Goal: Task Accomplishment & Management: Use online tool/utility

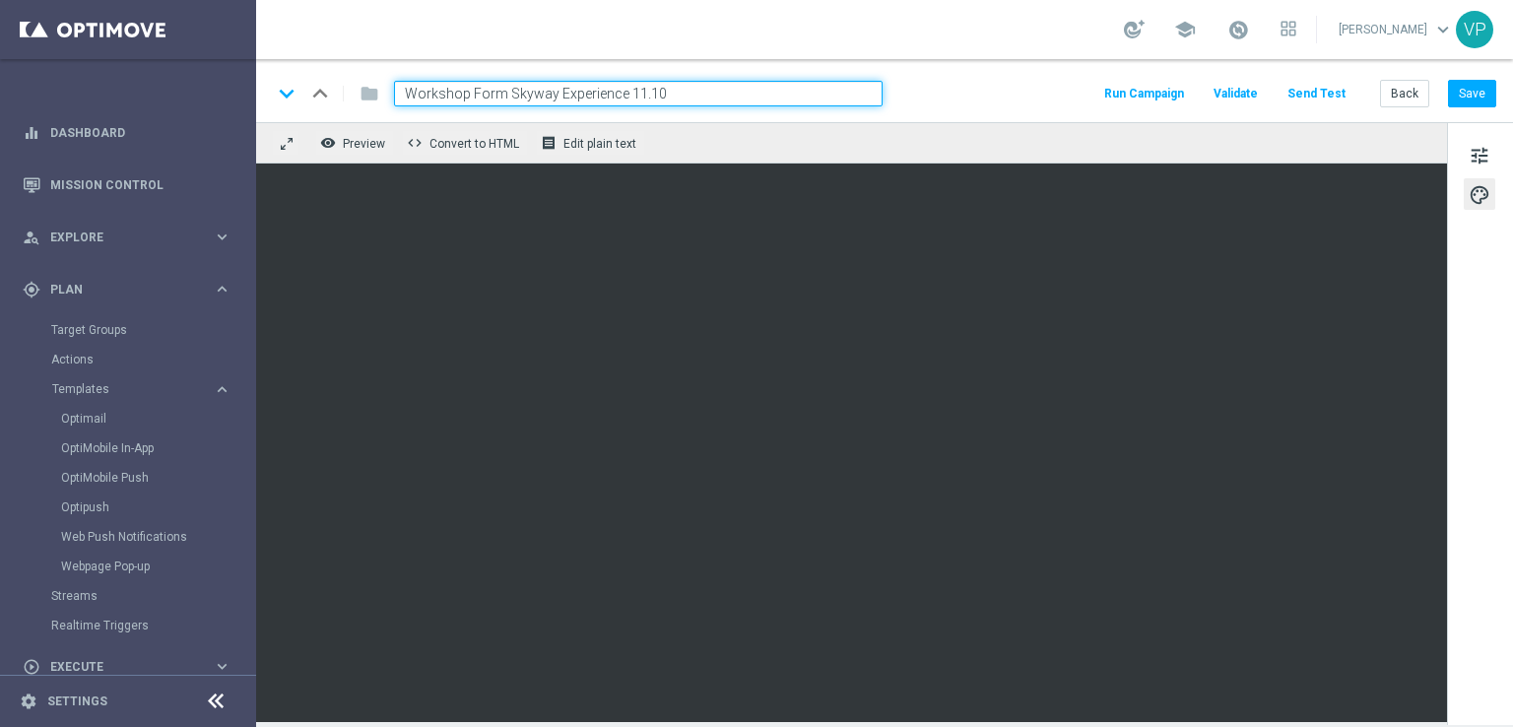
click at [1313, 99] on button "Send Test" at bounding box center [1316, 94] width 64 height 27
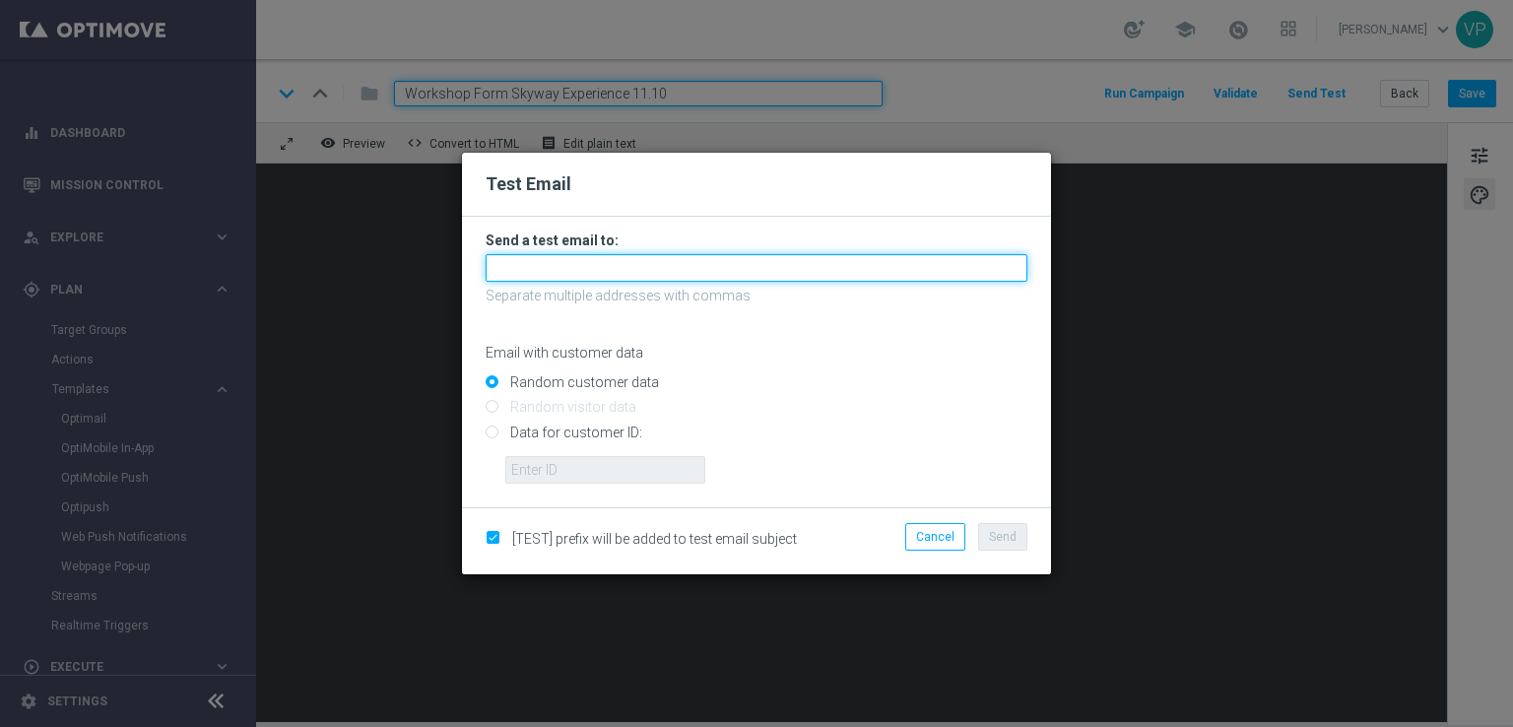
drag, startPoint x: 772, startPoint y: 255, endPoint x: 764, endPoint y: 278, distance: 24.0
click at [773, 257] on input "text" at bounding box center [757, 268] width 542 height 28
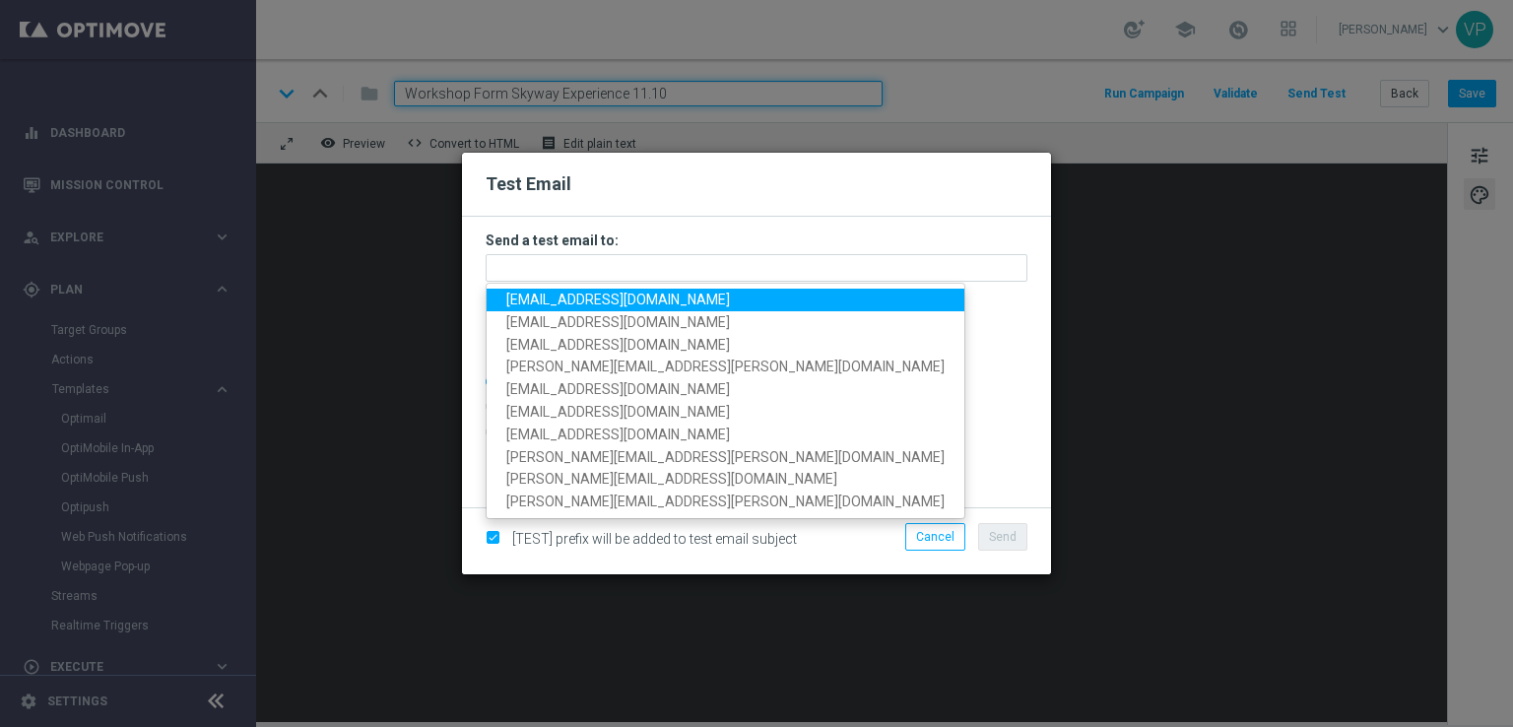
click at [560, 300] on span "[EMAIL_ADDRESS][DOMAIN_NAME]" at bounding box center [618, 300] width 224 height 16
type input "[EMAIL_ADDRESS][DOMAIN_NAME]"
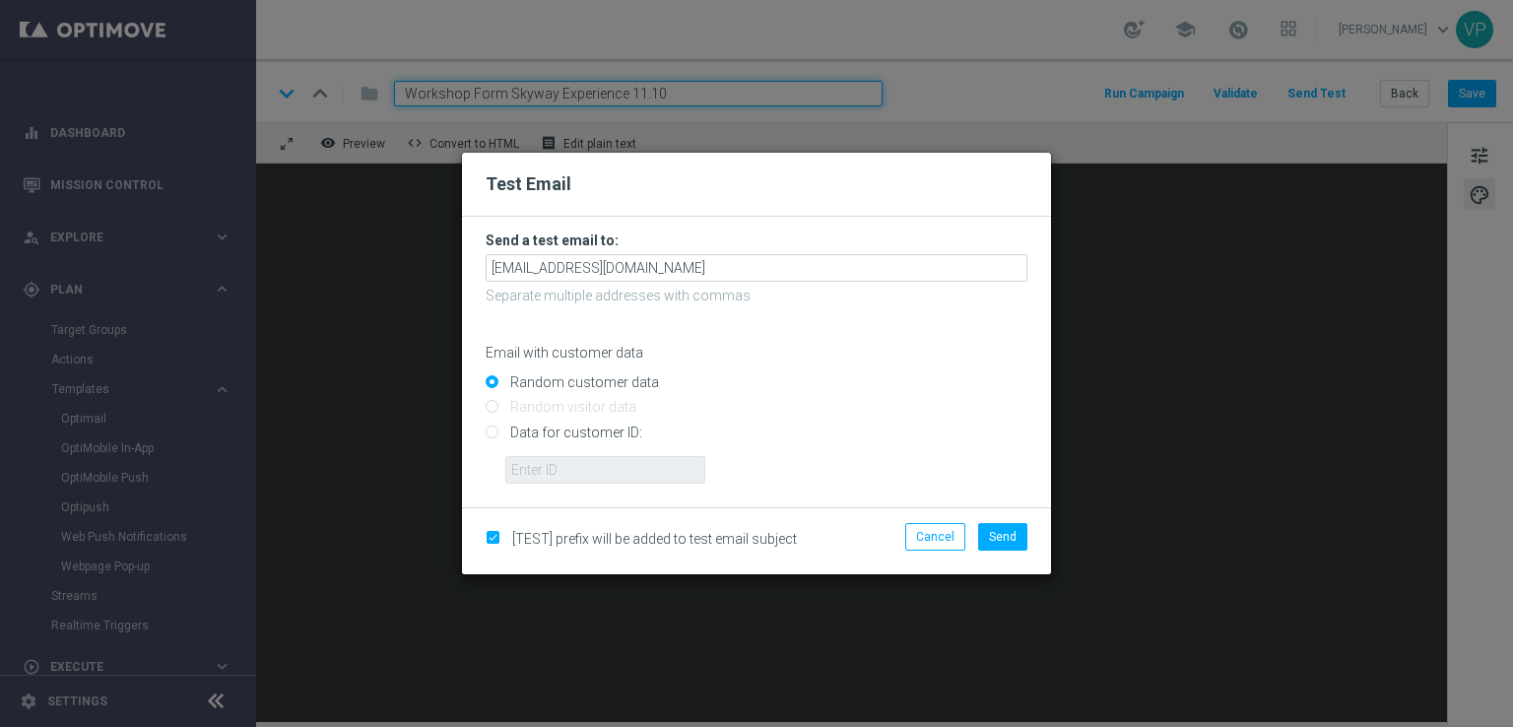
click at [549, 429] on input "Data for customer ID:" at bounding box center [757, 441] width 542 height 28
radio input "true"
click at [571, 476] on input "text" at bounding box center [605, 470] width 200 height 28
type input "3262295"
click at [1001, 537] on span "Send" at bounding box center [1003, 537] width 28 height 14
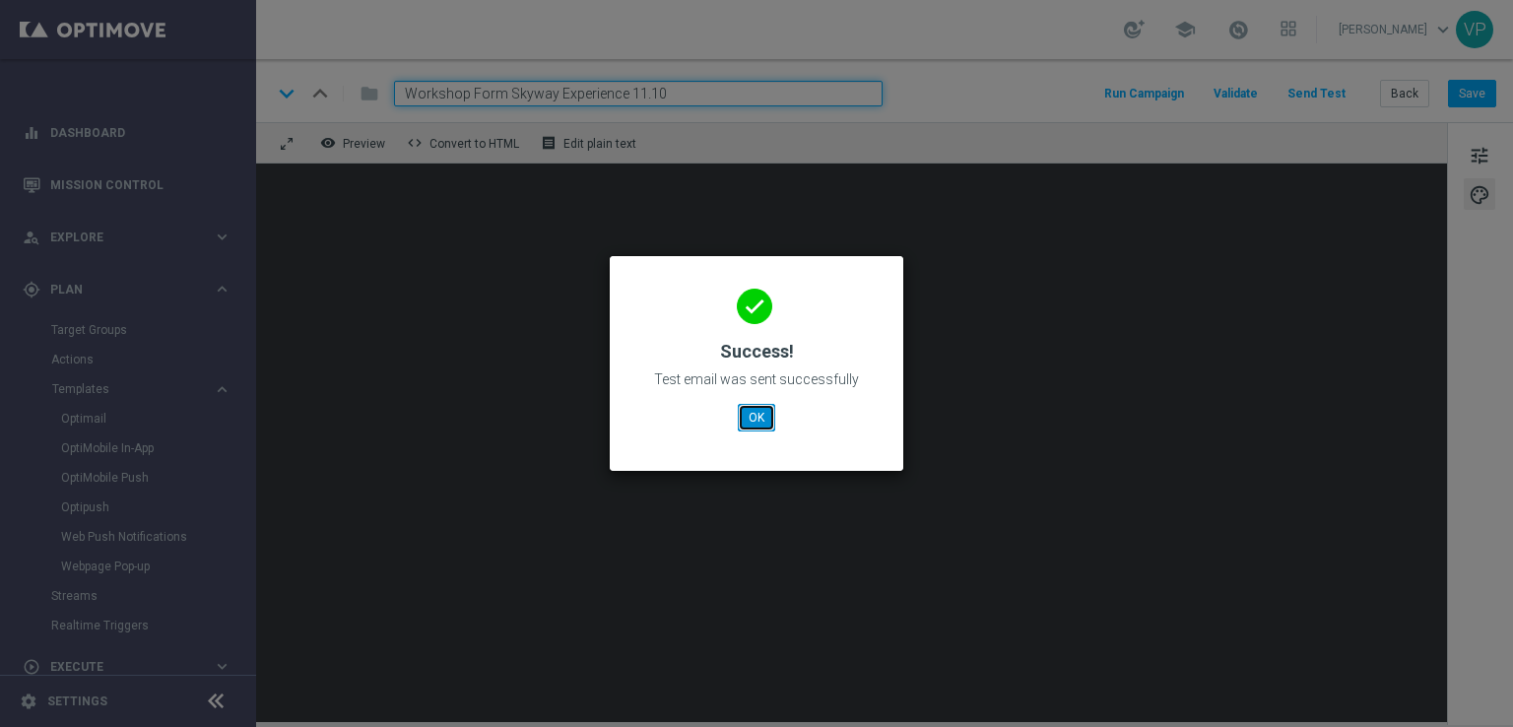
drag, startPoint x: 768, startPoint y: 419, endPoint x: 778, endPoint y: 425, distance: 11.5
click at [768, 419] on button "OK" at bounding box center [756, 418] width 37 height 28
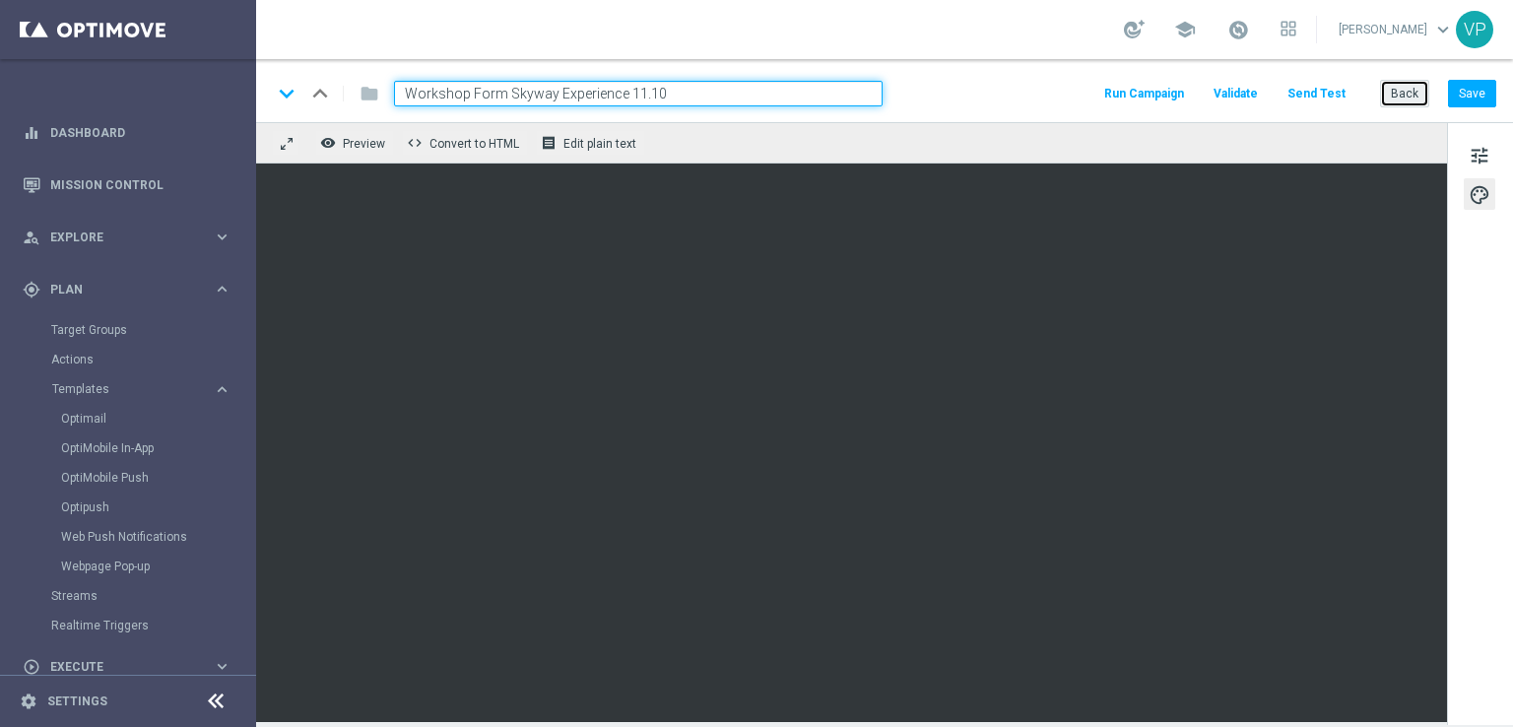
click at [1414, 99] on button "Back" at bounding box center [1404, 94] width 49 height 28
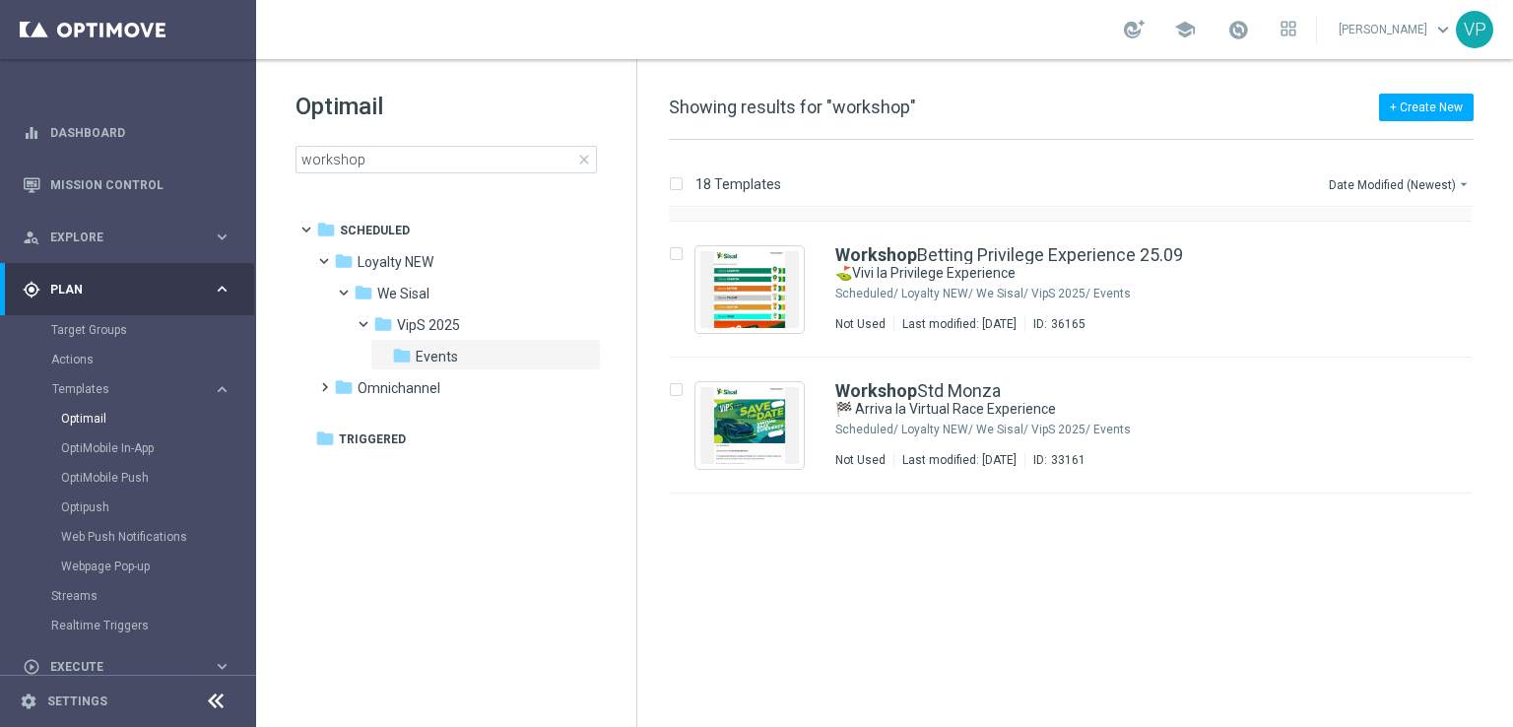
scroll to position [99, 0]
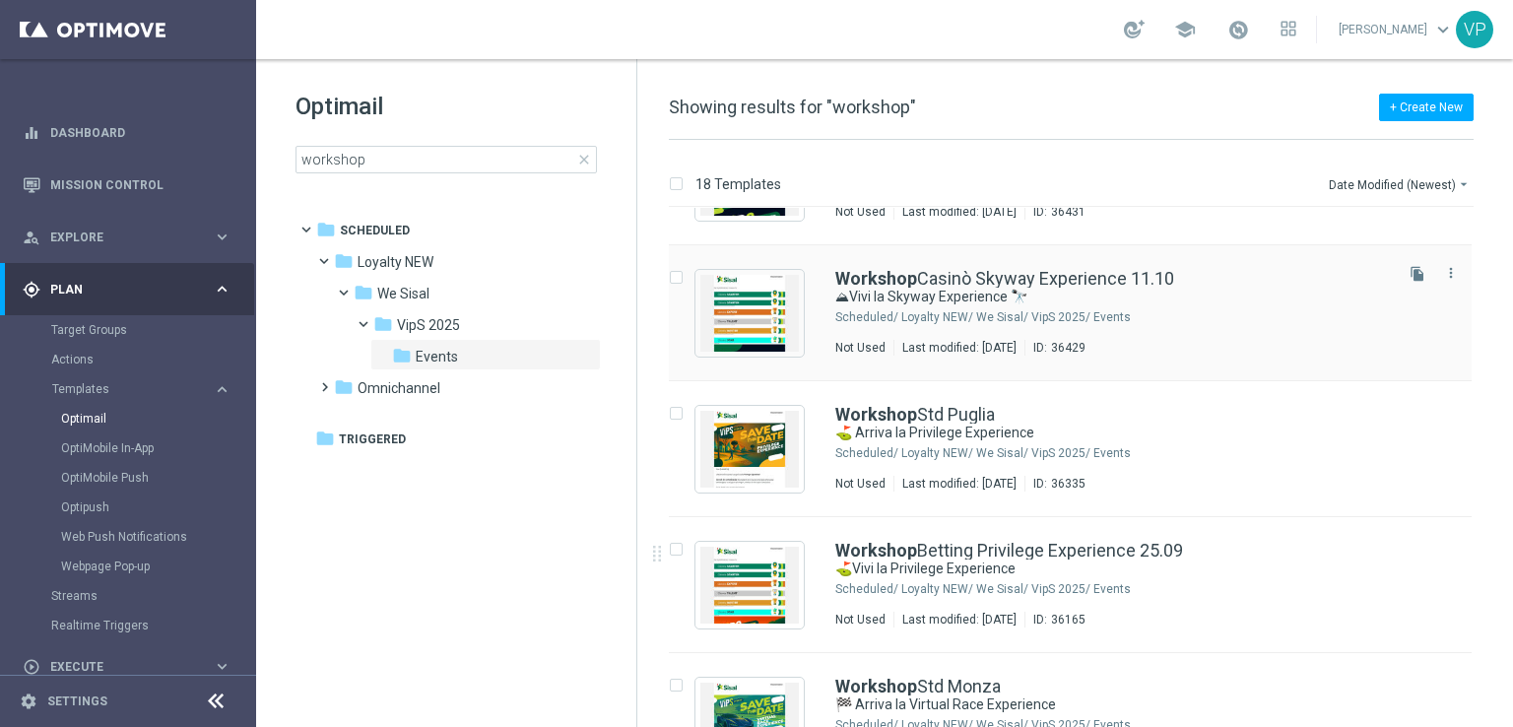
click at [1271, 581] on div "Loyalty NEW/ We Sisal/ VipS 2025/ Events" at bounding box center [1145, 589] width 488 height 16
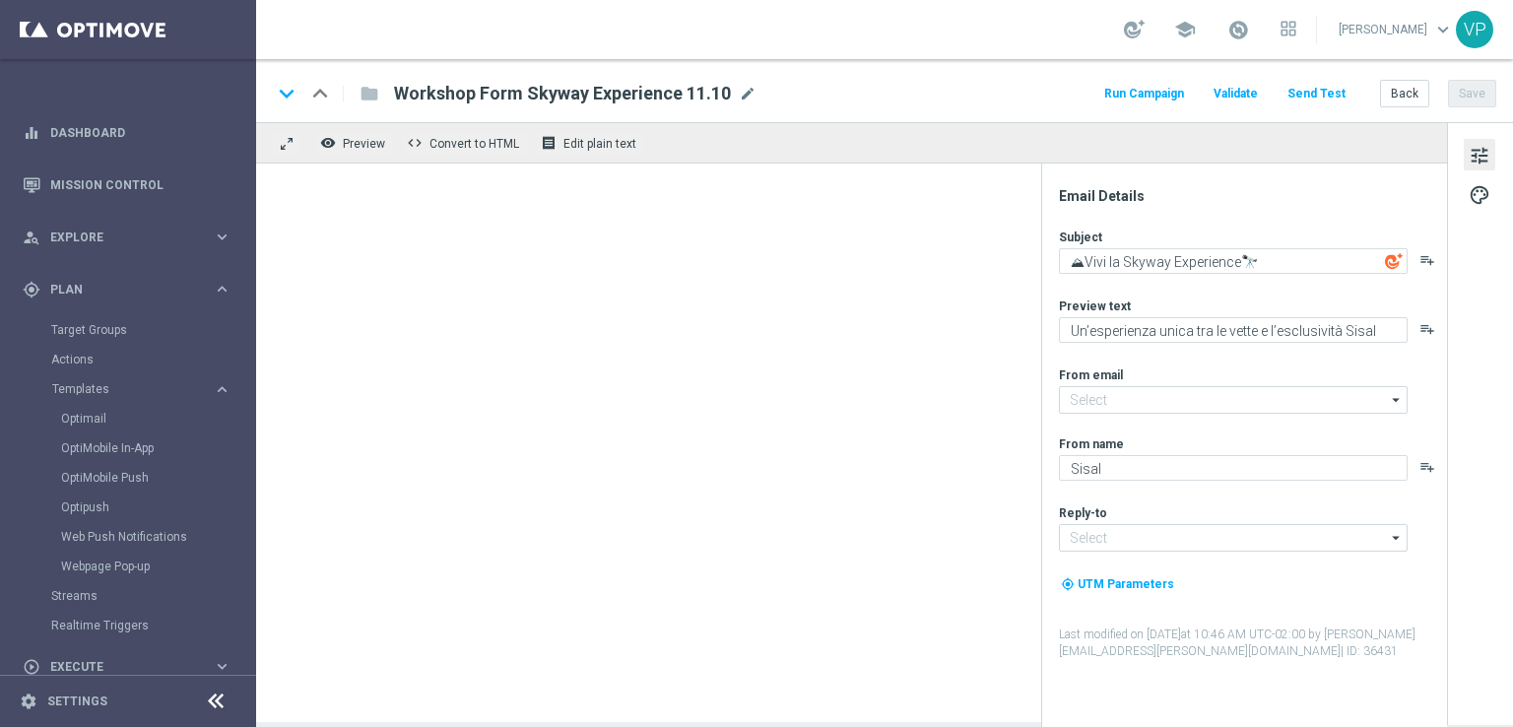
type input "[EMAIL_ADDRESS][DOMAIN_NAME]"
type textarea "⛳Vivi la Privilege Experience"
type textarea "Un’esperienza esclusiva nel cuore [PERSON_NAME]"
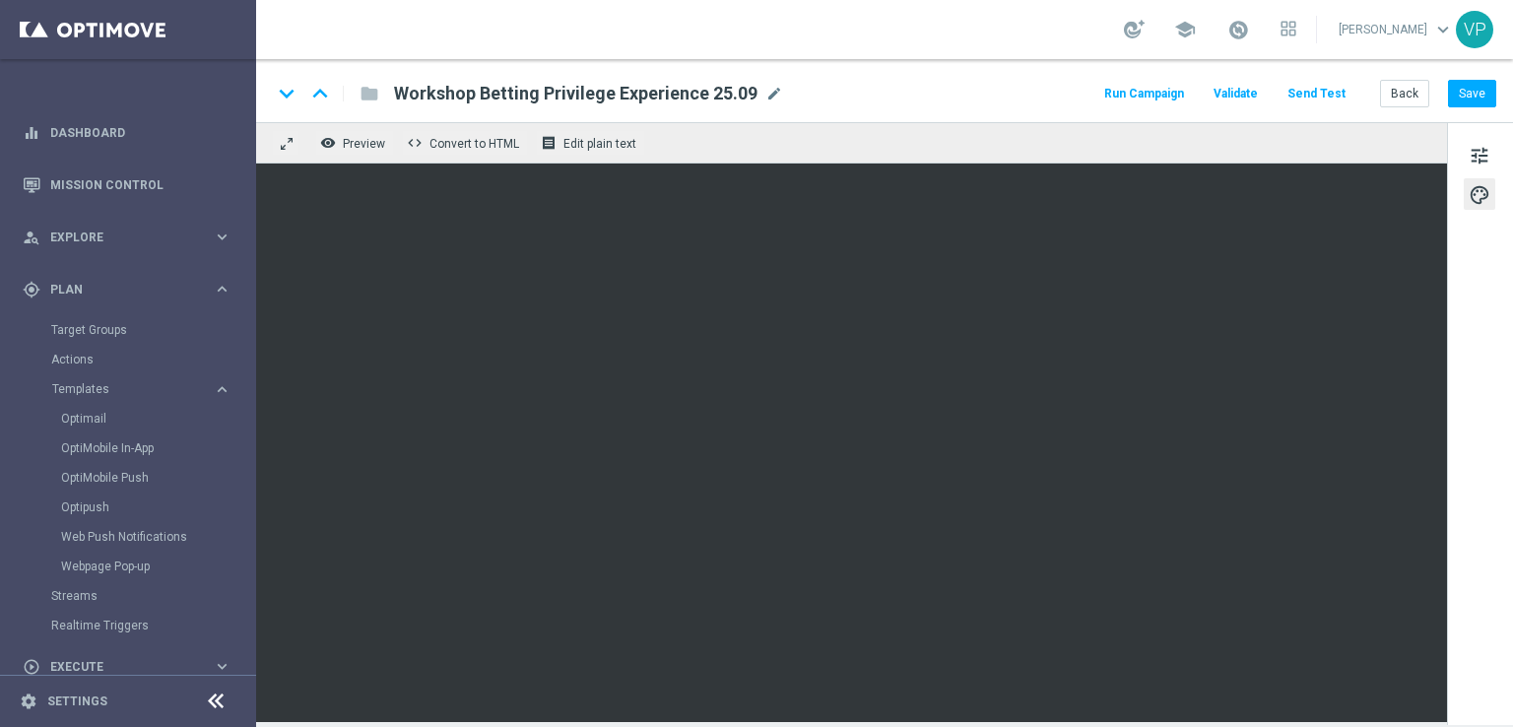
click at [1458, 167] on div "tune palette" at bounding box center [1480, 423] width 66 height 603
click at [1465, 161] on button "tune" at bounding box center [1480, 155] width 32 height 32
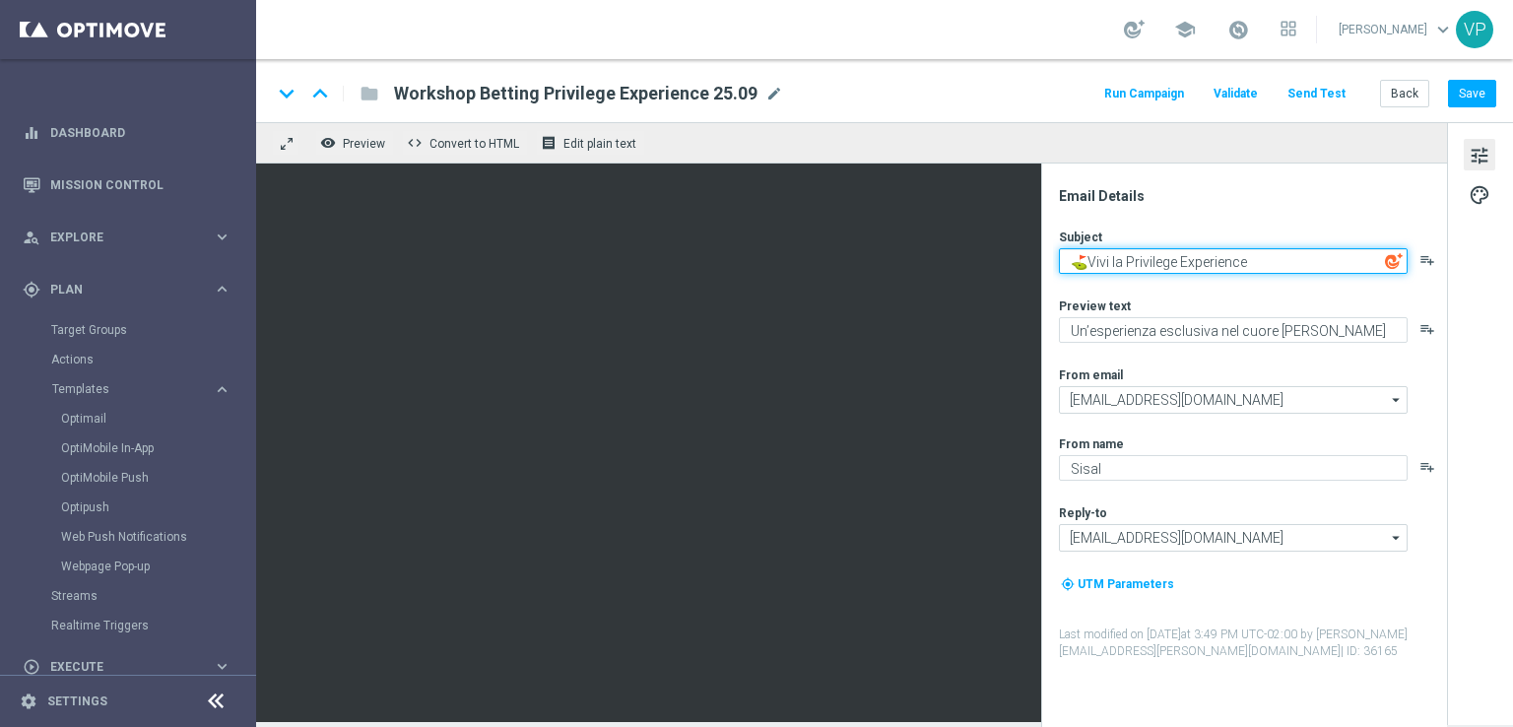
click at [1223, 248] on textarea "⛳Vivi la Privilege Experience" at bounding box center [1233, 261] width 349 height 26
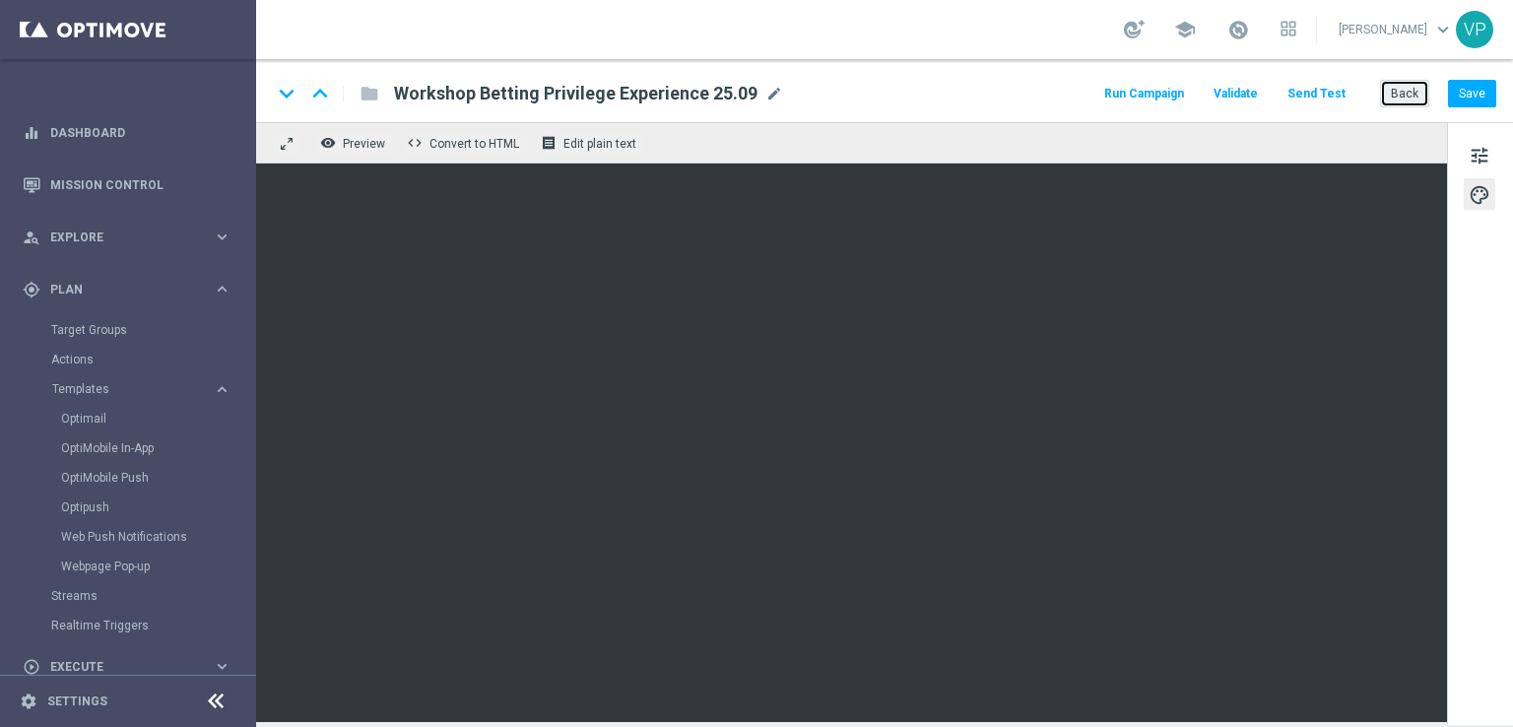
click at [1399, 99] on button "Back" at bounding box center [1404, 94] width 49 height 28
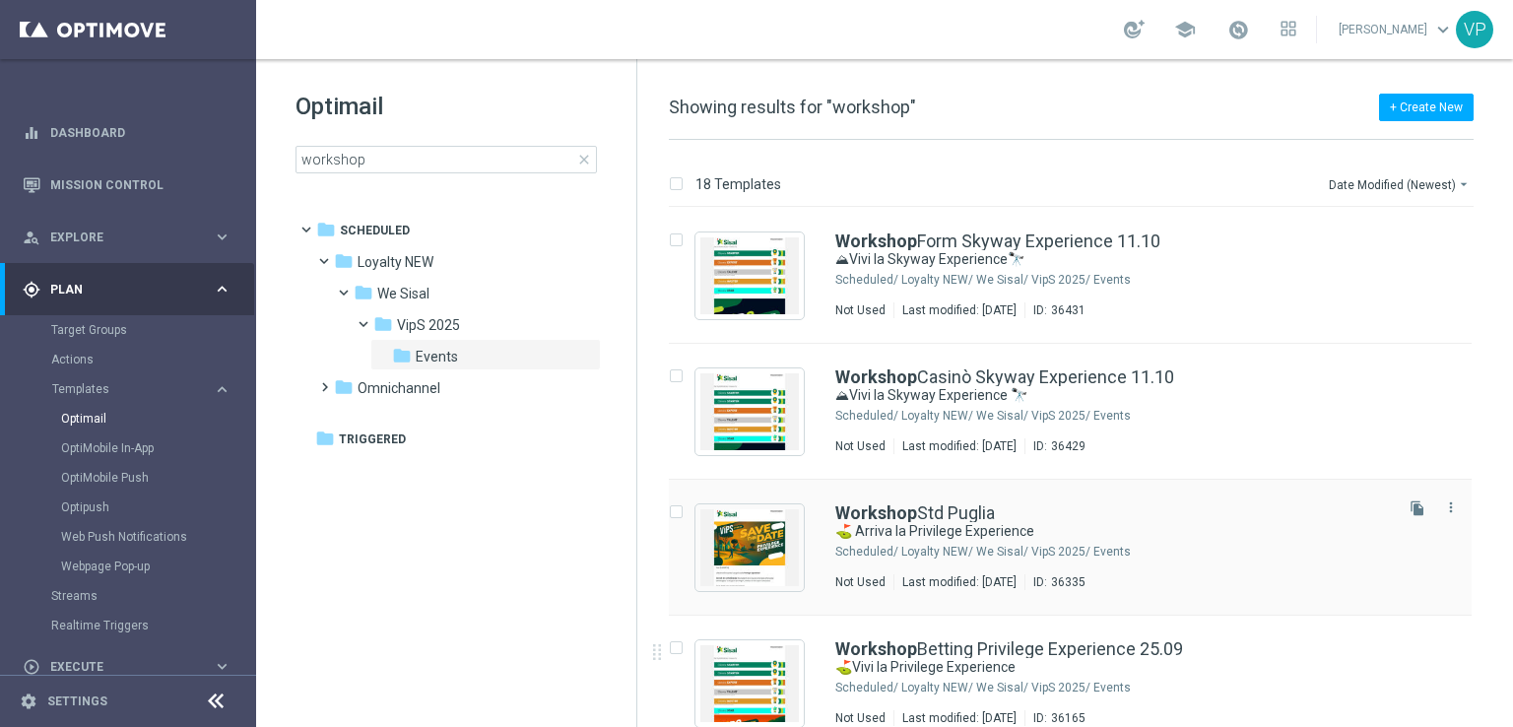
drag, startPoint x: 379, startPoint y: 554, endPoint x: 972, endPoint y: 493, distance: 596.0
click at [379, 554] on tree-viewport "folder Scheduled more_vert folder Loyalty NEW more_vert" at bounding box center [464, 468] width 341 height 510
click at [110, 411] on link "Optimail" at bounding box center [133, 419] width 144 height 16
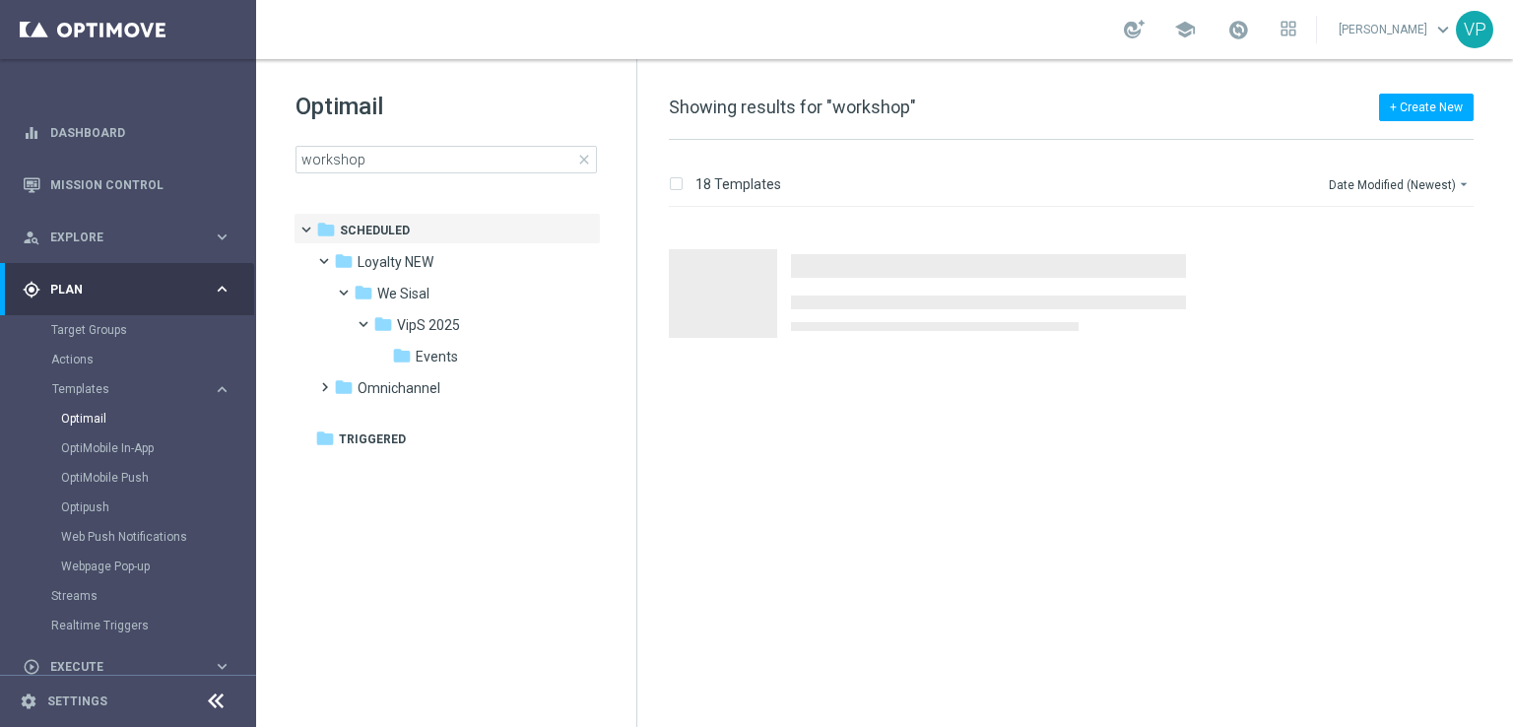
click at [1020, 262] on span "Press SPACE to select this row." at bounding box center [988, 266] width 395 height 24
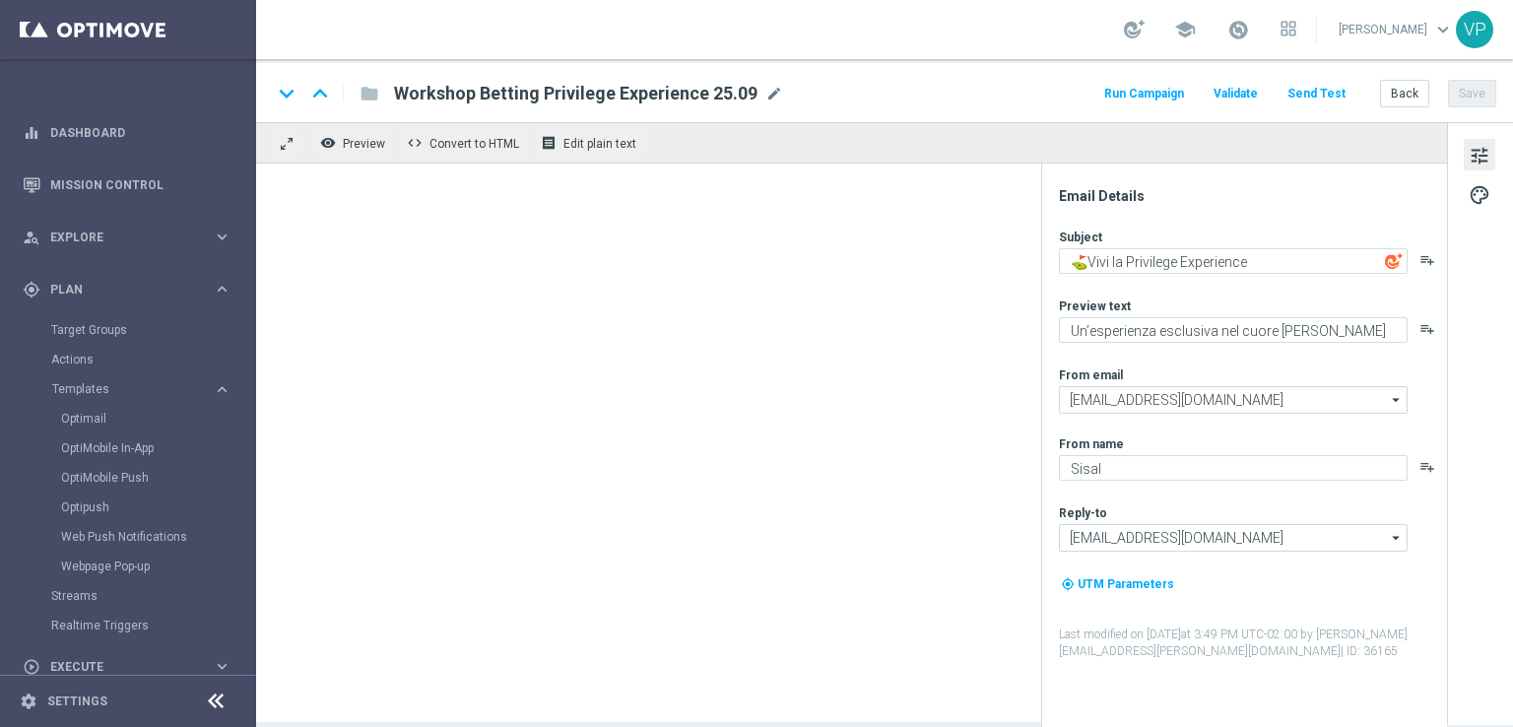
type textarea "⛰Vivi la Skyway Experience🔭"
type textarea "Un’esperienza unica tra le vette e l’esclusività Sisal"
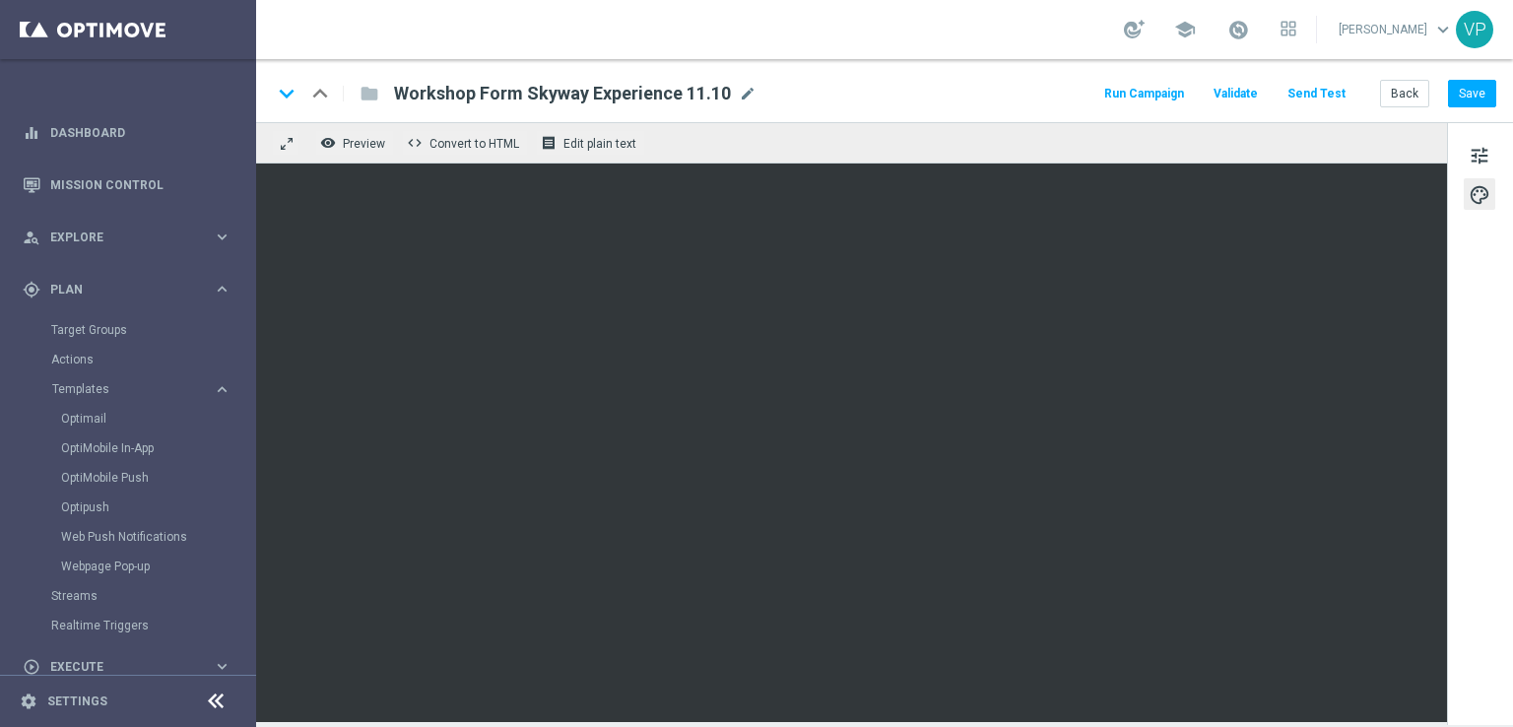
click at [1407, 107] on div "keyboard_arrow_down keyboard_arrow_up folder Workshop Form Skyway Experience 11…" at bounding box center [884, 90] width 1257 height 63
click at [1403, 103] on button "Back" at bounding box center [1404, 94] width 49 height 28
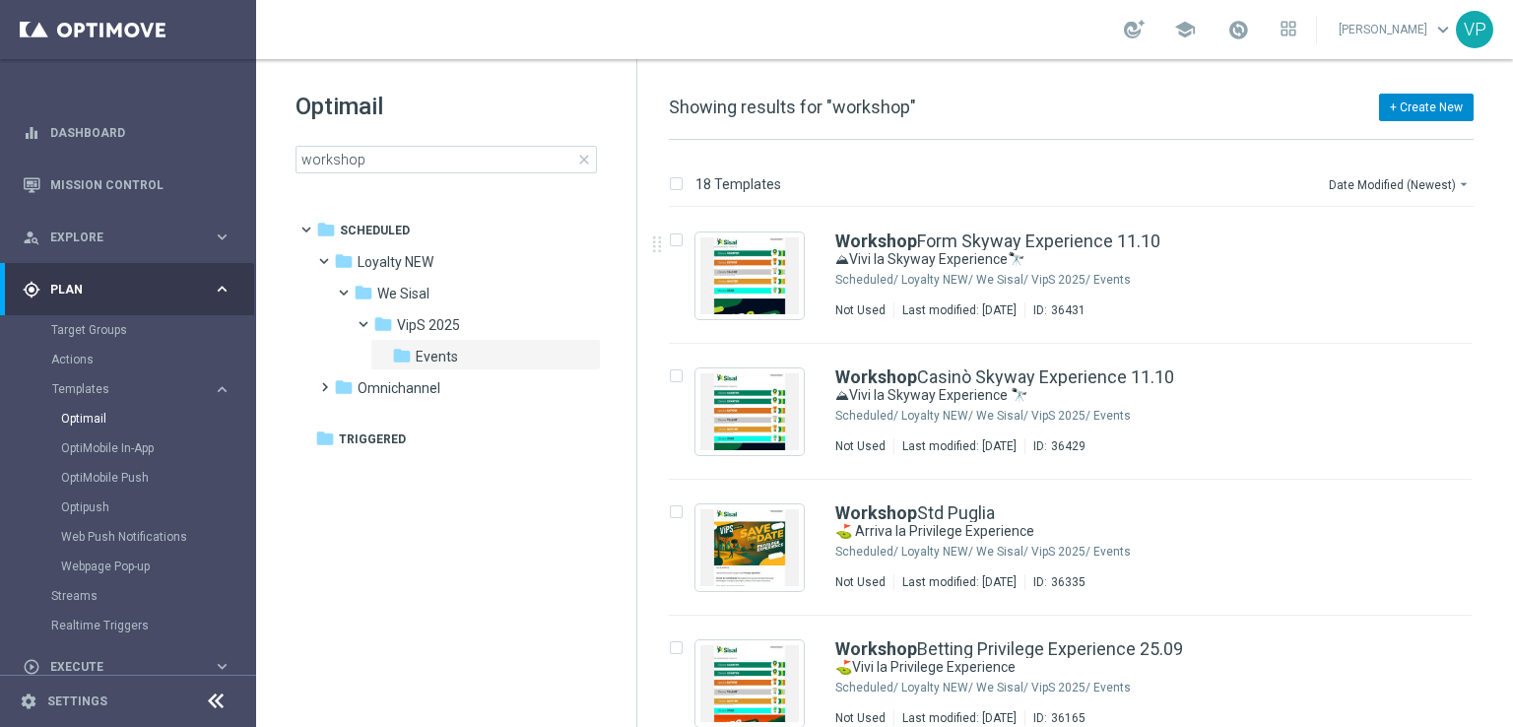
click at [1206, 277] on div "Loyalty NEW/ We Sisal/ VipS 2025/ Events" at bounding box center [1145, 280] width 488 height 16
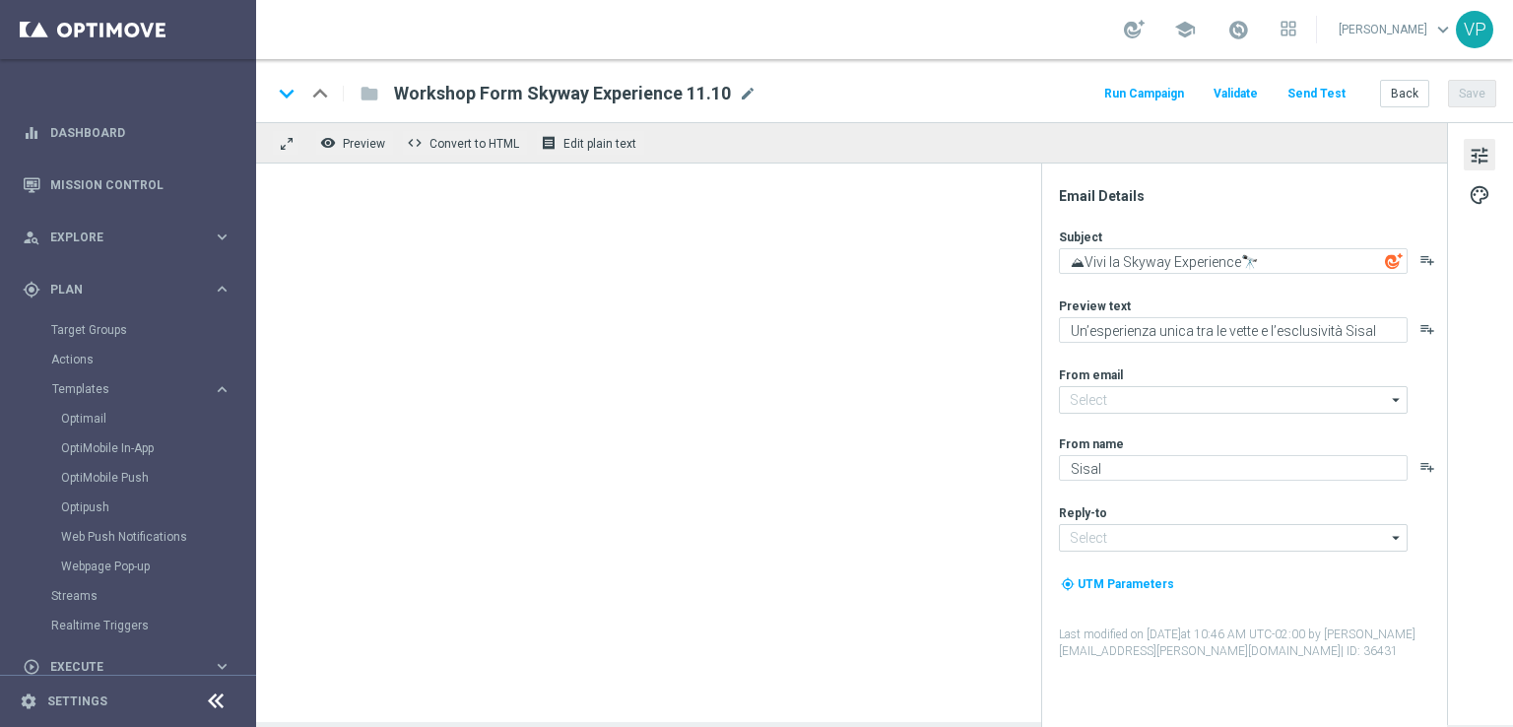
type input "[EMAIL_ADDRESS][DOMAIN_NAME]"
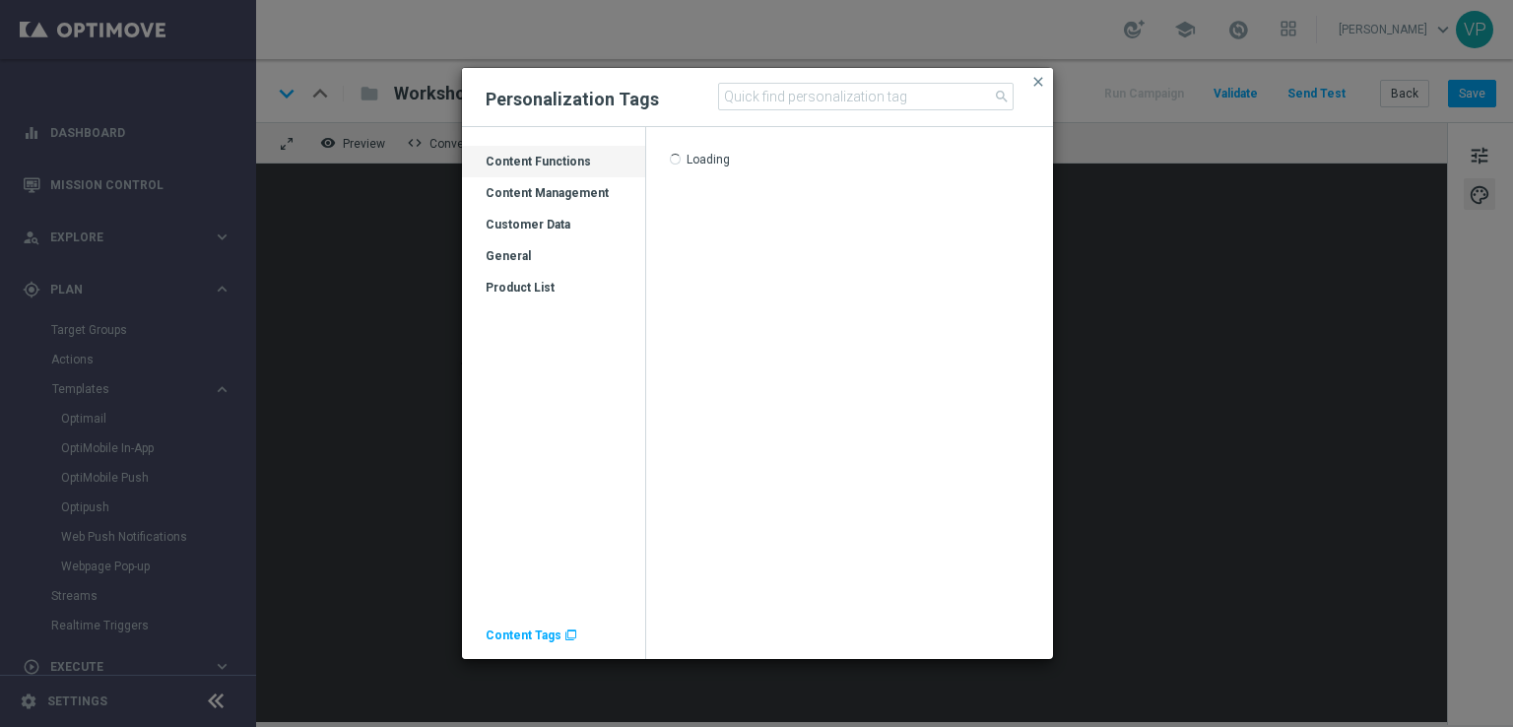
click at [1158, 299] on modal-container "Personalization Tags search close Drag here to set row groups Drag here to set …" at bounding box center [756, 363] width 1513 height 727
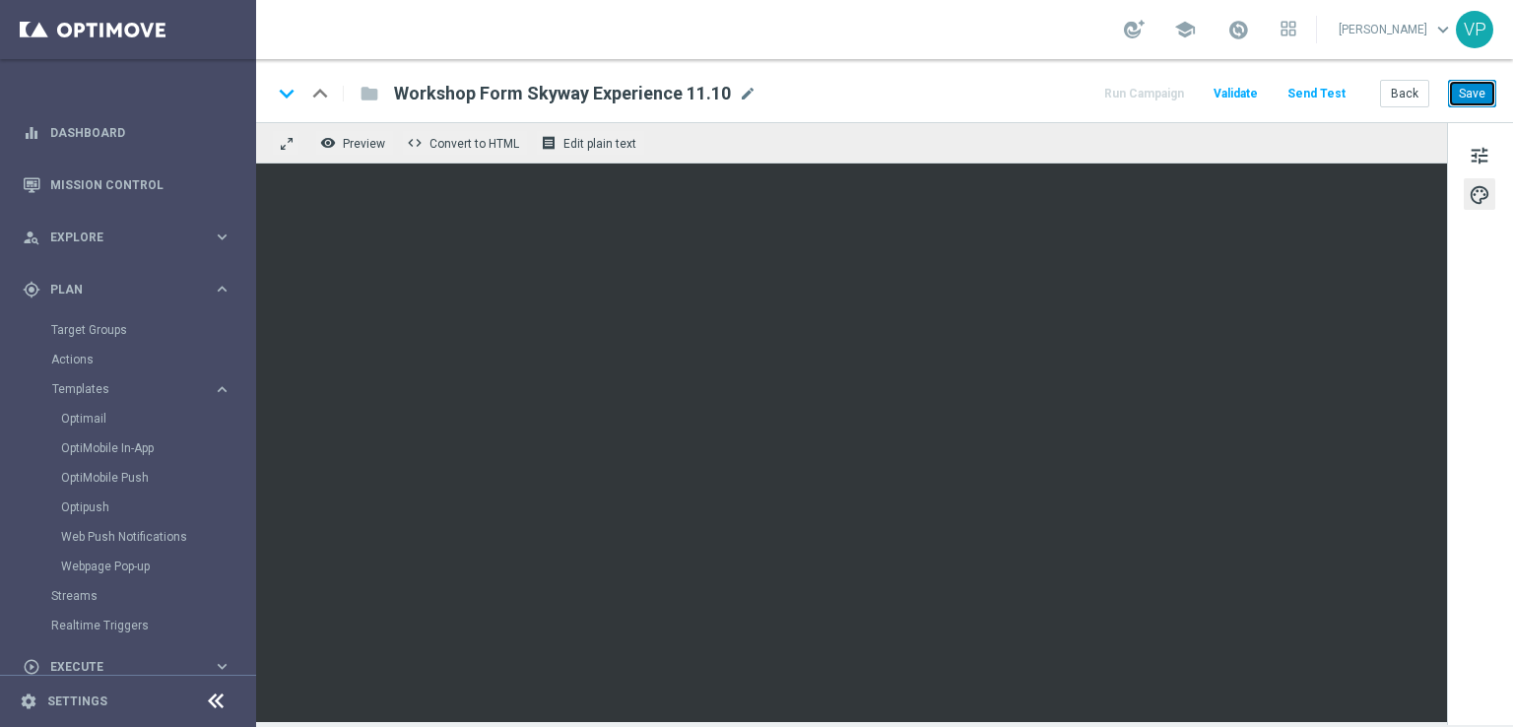
click at [1471, 99] on button "Save" at bounding box center [1472, 94] width 48 height 28
click at [1479, 99] on button "Save" at bounding box center [1472, 94] width 48 height 28
click at [1466, 101] on button "Save" at bounding box center [1472, 94] width 48 height 28
click at [1480, 103] on button "Save" at bounding box center [1472, 94] width 48 height 28
click at [1462, 90] on button "Save" at bounding box center [1472, 94] width 48 height 28
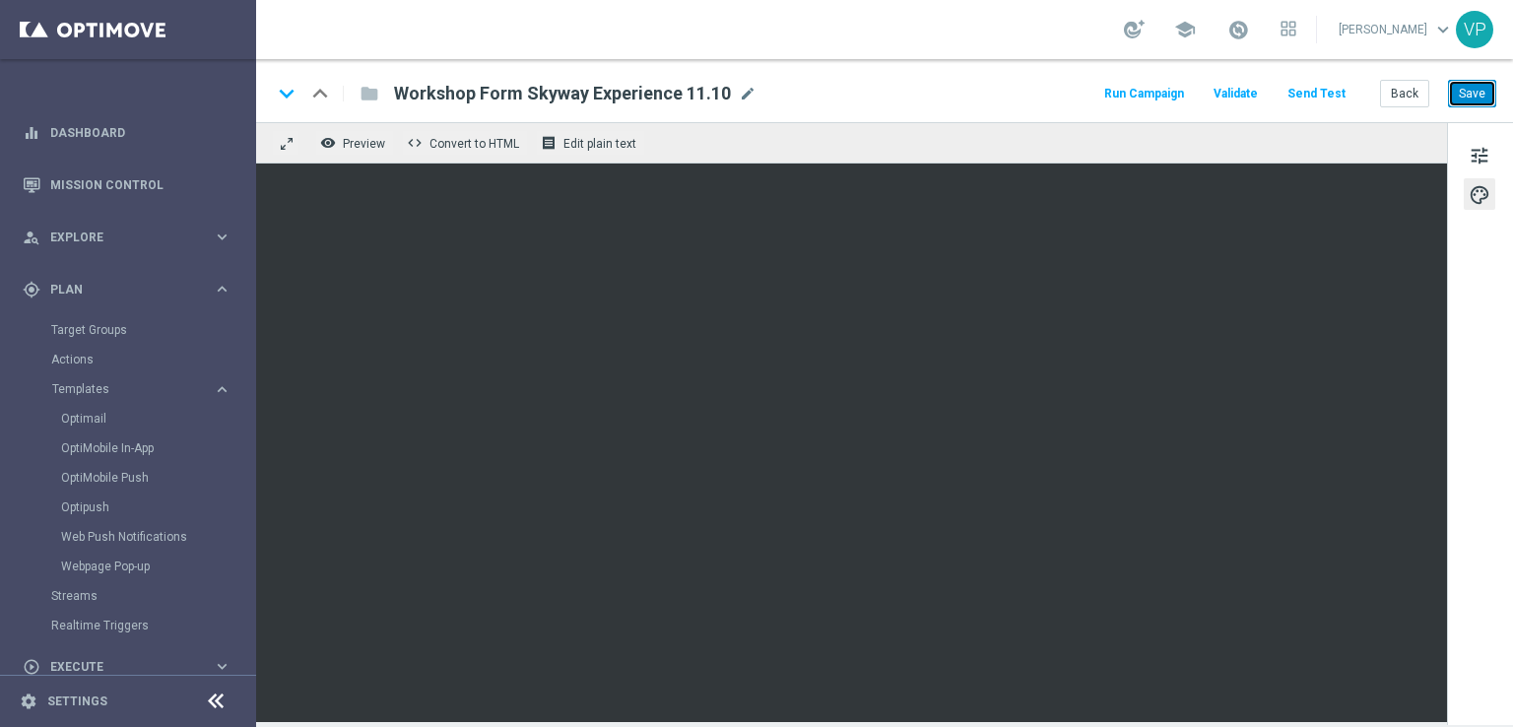
click at [1476, 99] on button "Save" at bounding box center [1472, 94] width 48 height 28
click at [1395, 99] on button "Back" at bounding box center [1404, 94] width 49 height 28
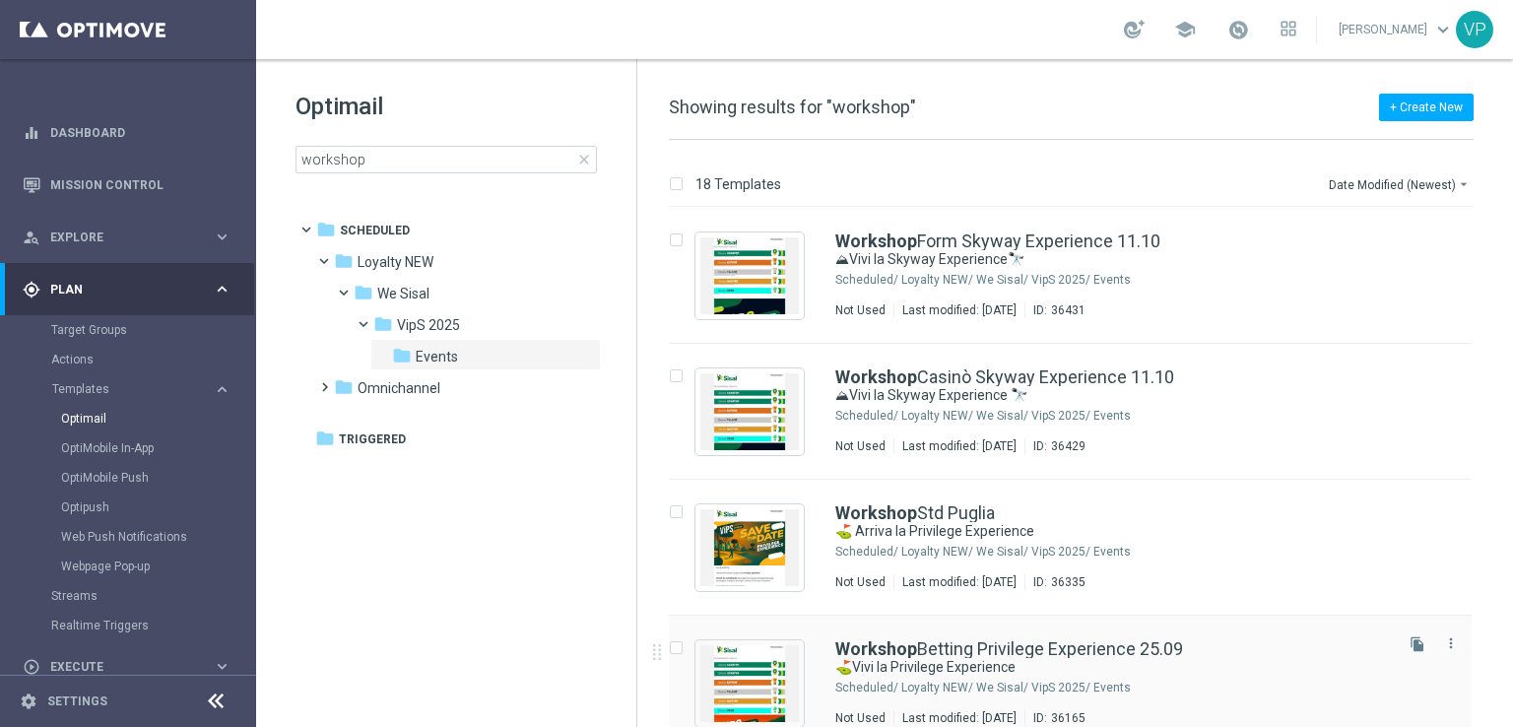
click at [1257, 616] on div "Workshop Betting Privilege Experience 25.09 ⛳Vivi la Privilege Experience Sched…" at bounding box center [1070, 684] width 803 height 136
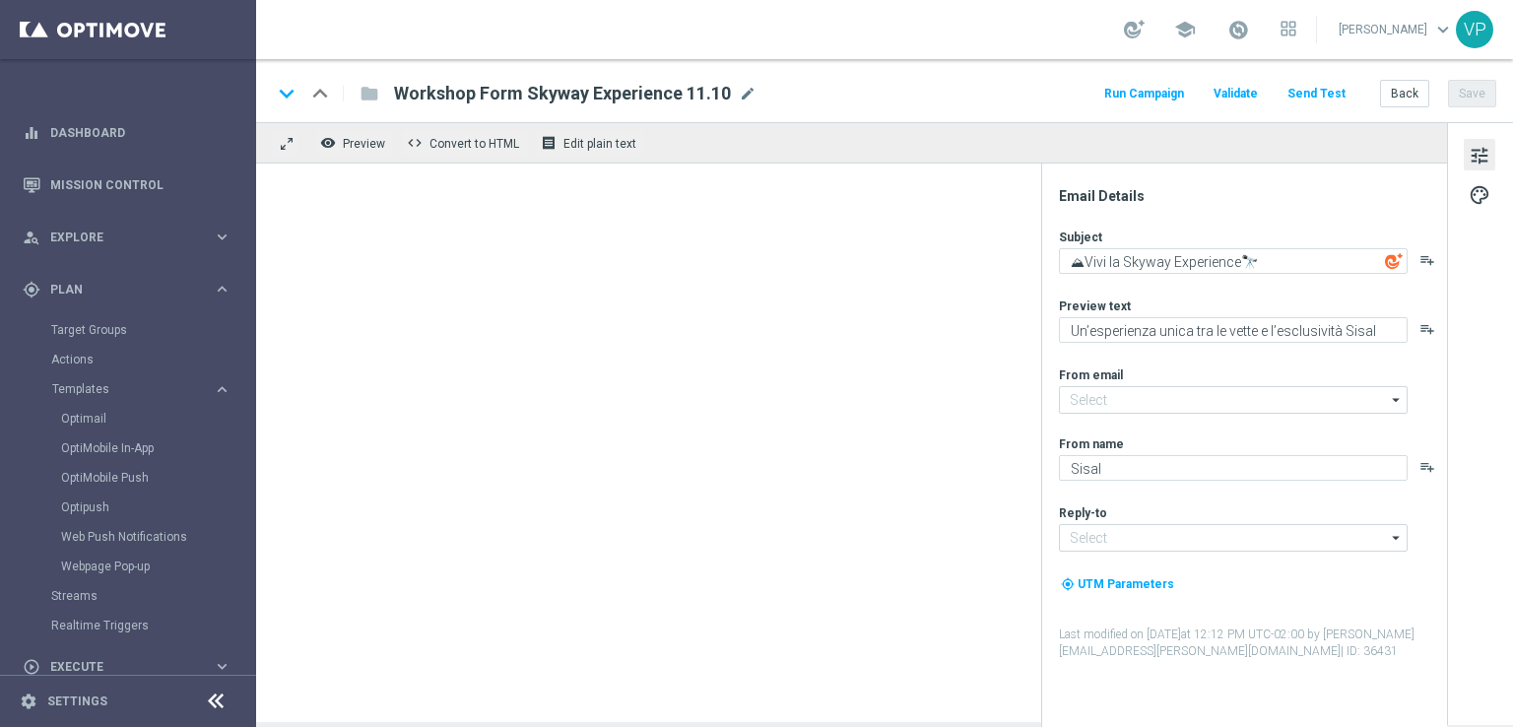
type textarea "⛳Vivi la Privilege Experience"
type textarea "Un’esperienza esclusiva nel cuore [PERSON_NAME]"
type input "[EMAIL_ADDRESS][DOMAIN_NAME]"
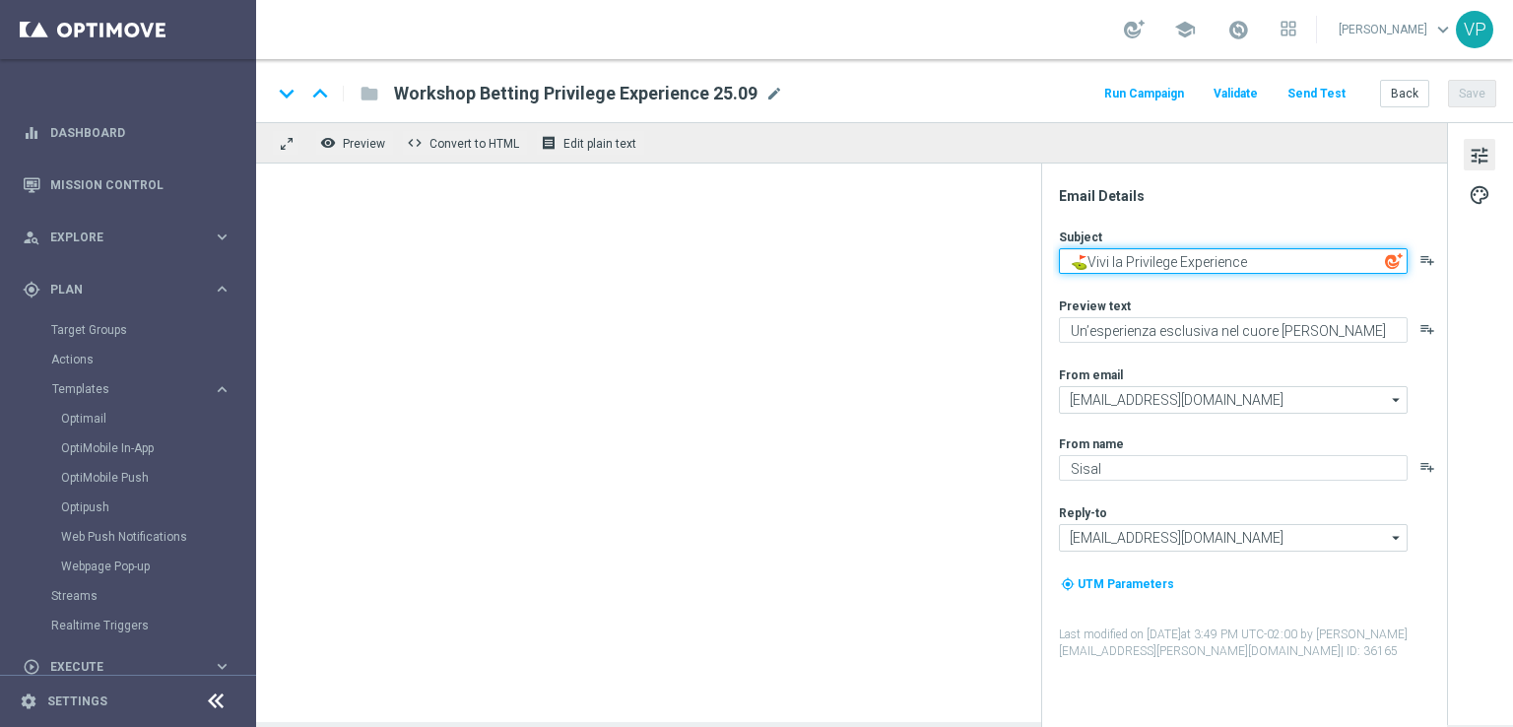
click at [1280, 271] on textarea "⛳Vivi la Privilege Experience" at bounding box center [1233, 261] width 349 height 26
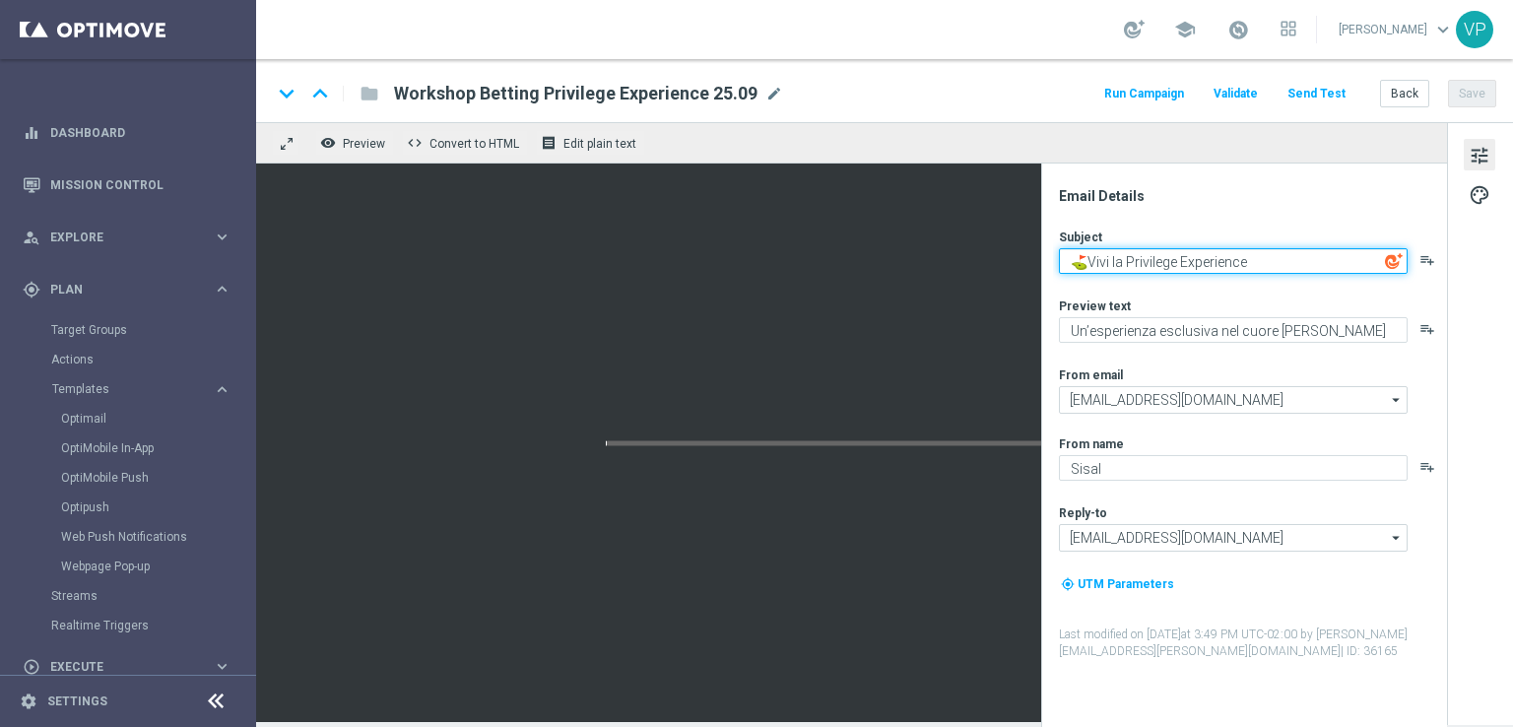
click at [1280, 271] on textarea "⛳Vivi la Privilege Experience" at bounding box center [1233, 261] width 349 height 26
